Goal: Check status: Check status

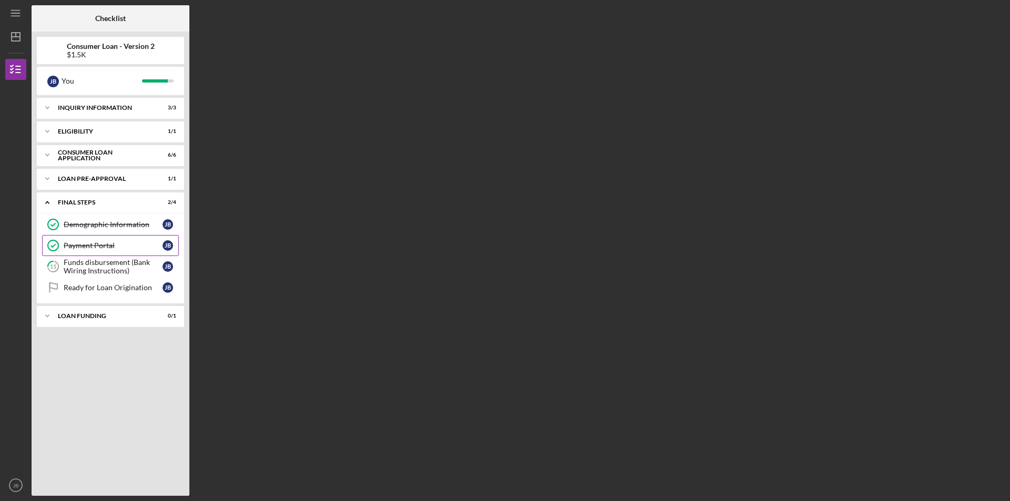
click at [104, 250] on div "Payment Portal" at bounding box center [113, 245] width 99 height 8
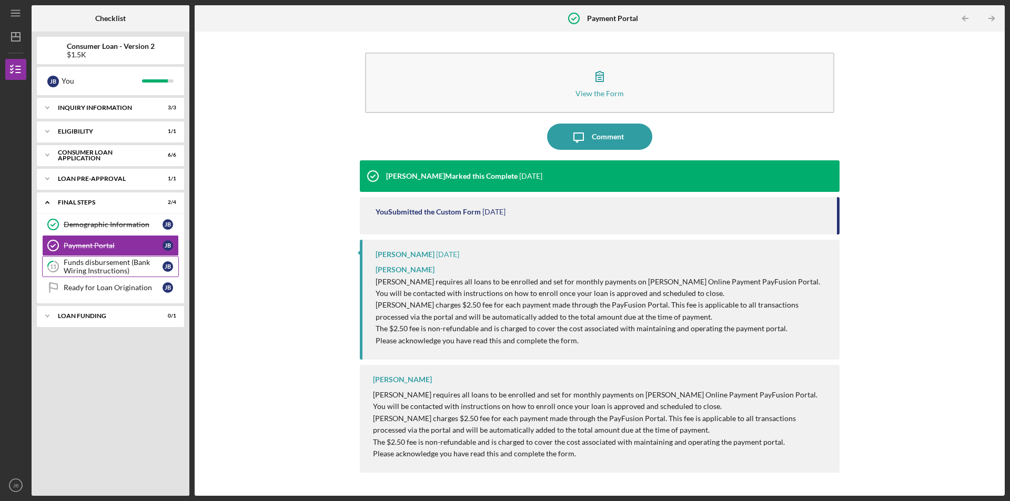
click at [103, 259] on div "Funds disbursement (Bank Wiring Instructions)" at bounding box center [113, 266] width 99 height 17
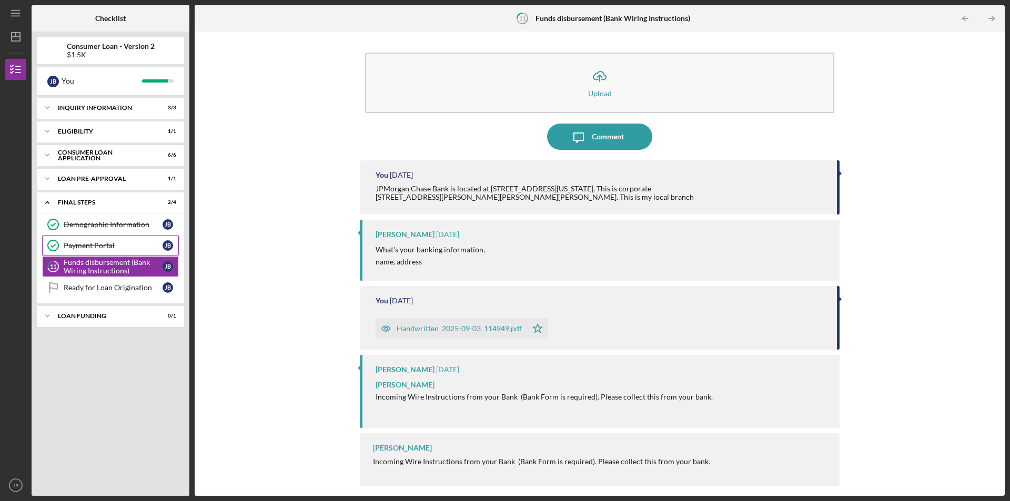
click at [100, 243] on div "Payment Portal" at bounding box center [113, 245] width 99 height 8
